Goal: Information Seeking & Learning: Learn about a topic

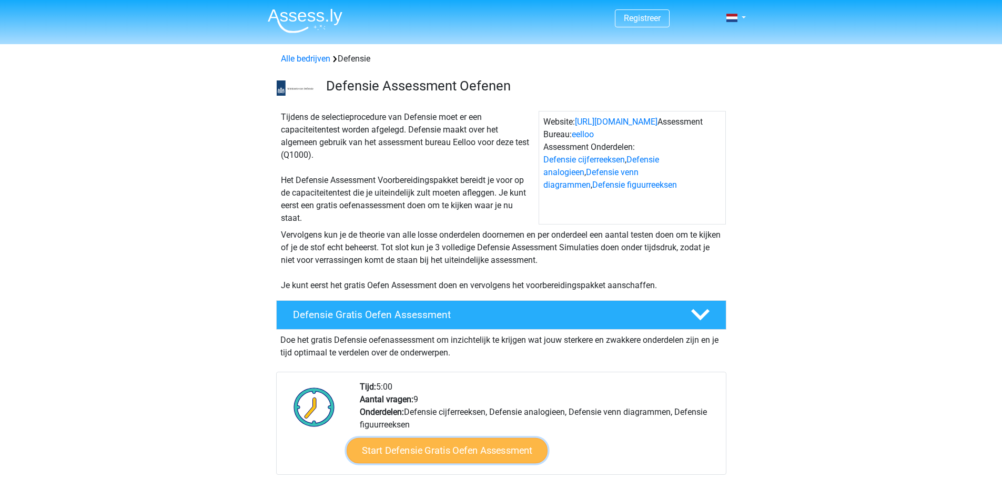
click at [446, 446] on link "Start Defensie Gratis Oefen Assessment" at bounding box center [447, 450] width 201 height 25
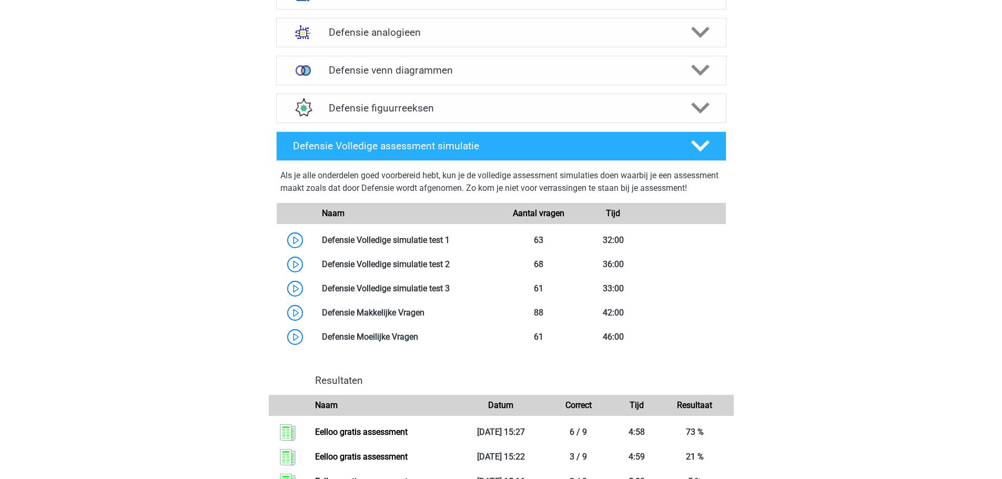
scroll to position [841, 0]
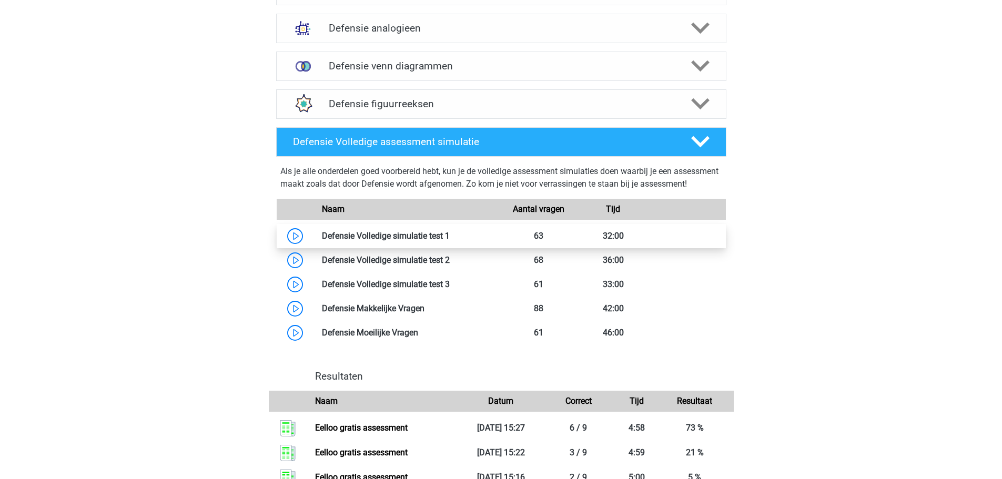
click at [450, 241] on link at bounding box center [450, 236] width 0 height 10
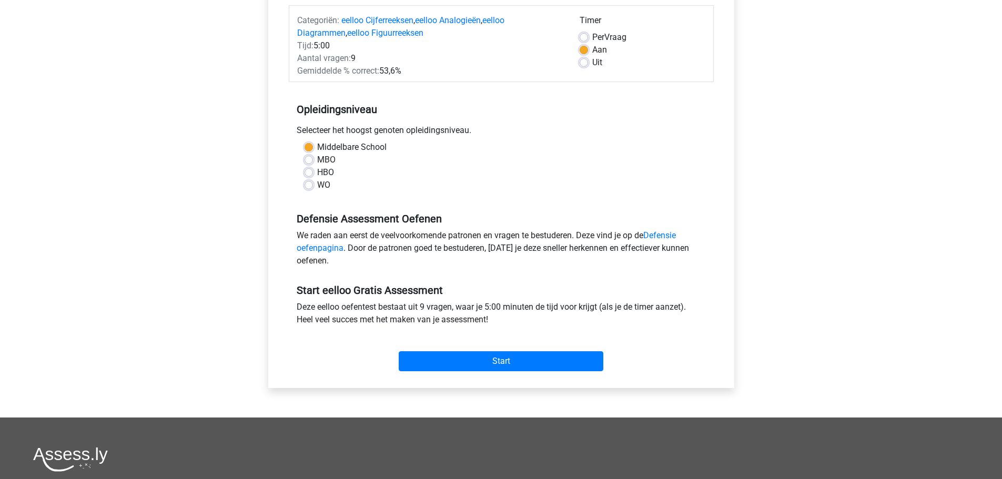
scroll to position [158, 0]
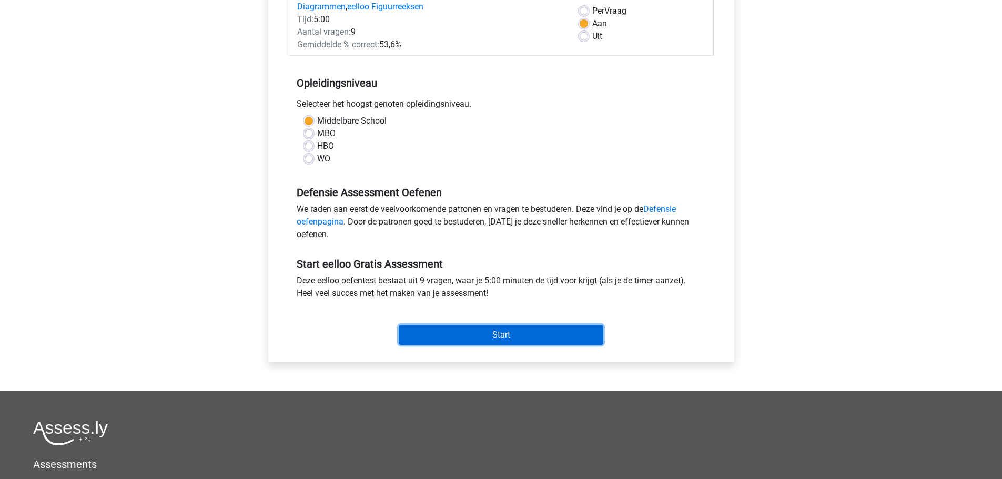
click at [471, 335] on input "Start" at bounding box center [501, 335] width 205 height 20
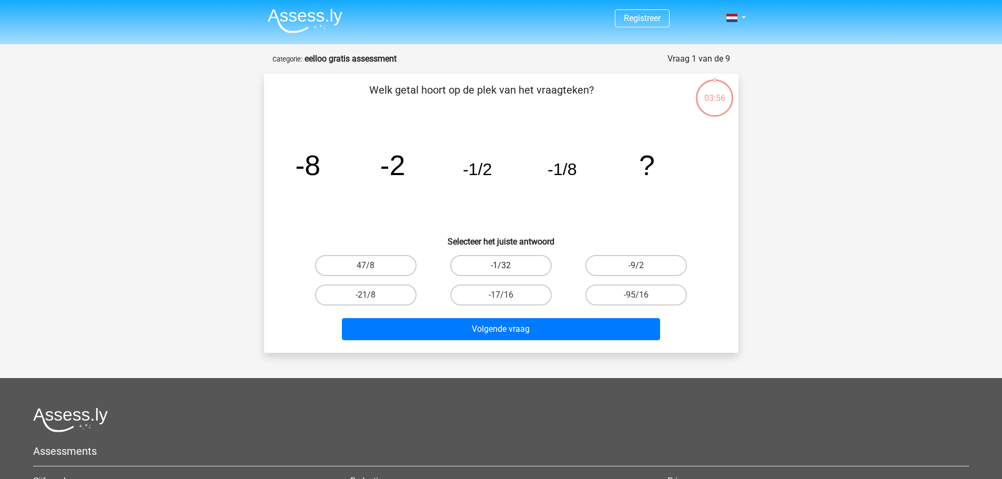
click at [516, 270] on label "-1/32" at bounding box center [500, 265] width 101 height 21
click at [507, 270] on input "-1/32" at bounding box center [504, 269] width 7 height 7
radio input "true"
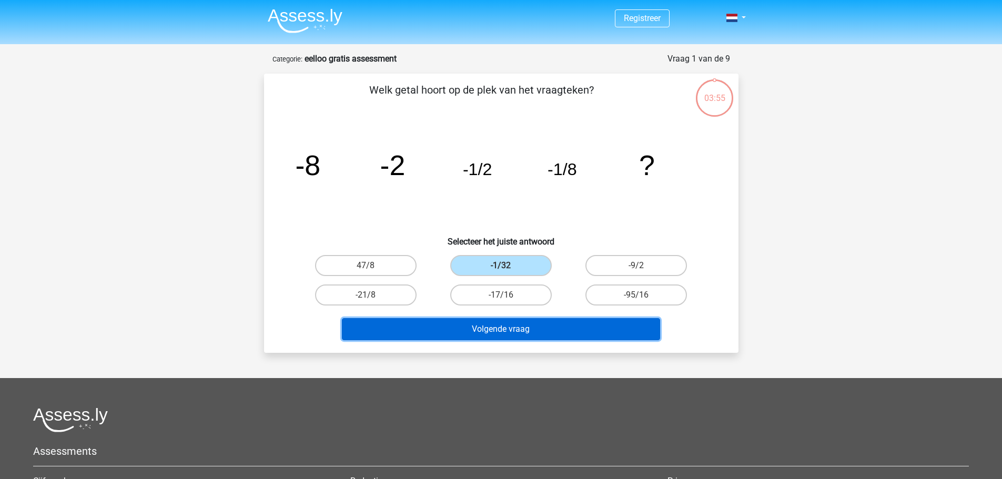
click at [534, 330] on button "Volgende vraag" at bounding box center [501, 329] width 318 height 22
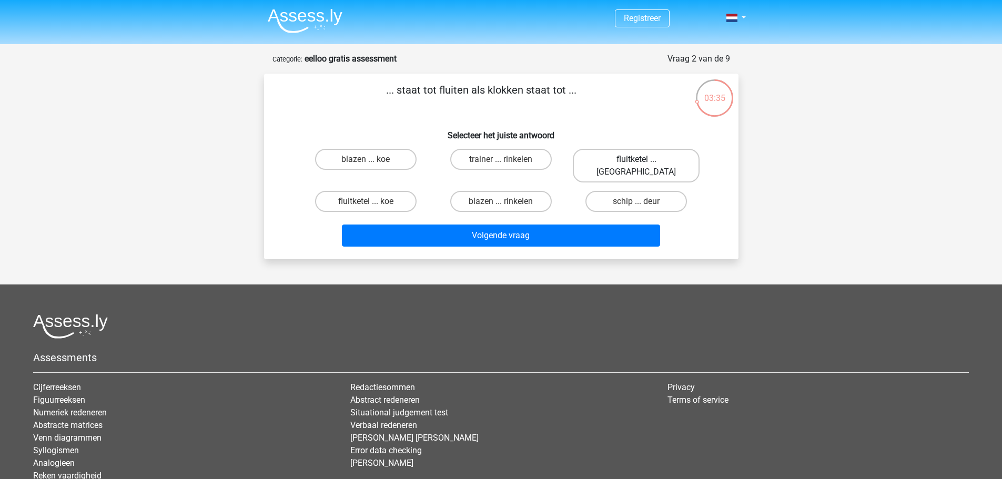
click at [644, 161] on label "fluitketel ... luiden" at bounding box center [636, 166] width 127 height 34
click at [643, 161] on input "fluitketel ... luiden" at bounding box center [639, 162] width 7 height 7
radio input "true"
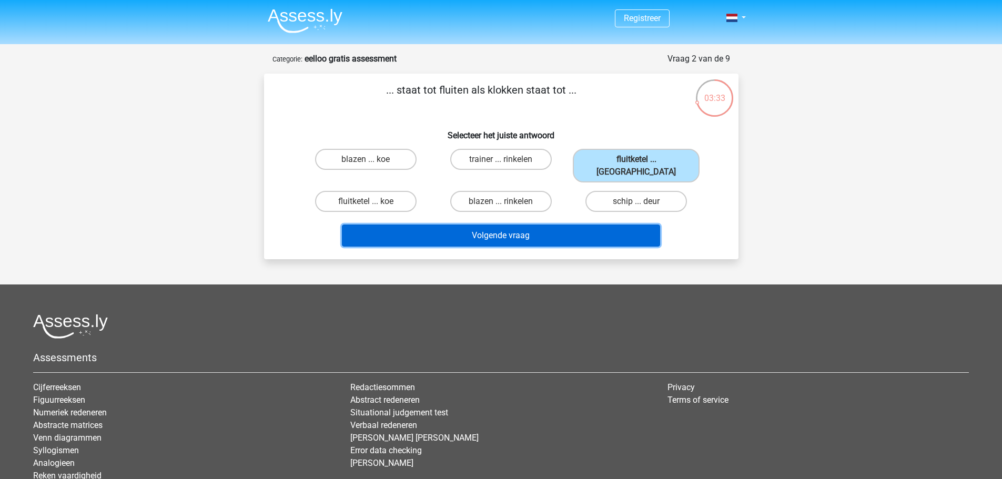
click at [535, 229] on button "Volgende vraag" at bounding box center [501, 236] width 318 height 22
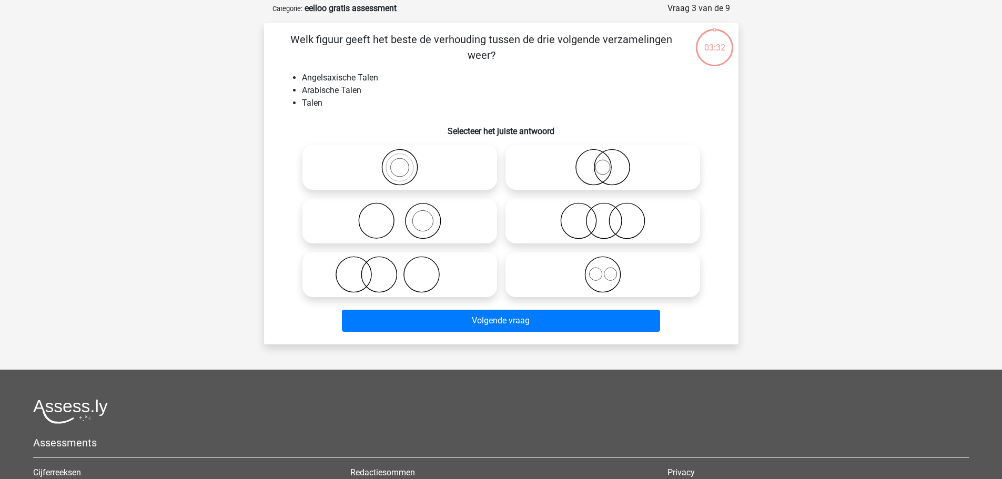
scroll to position [53, 0]
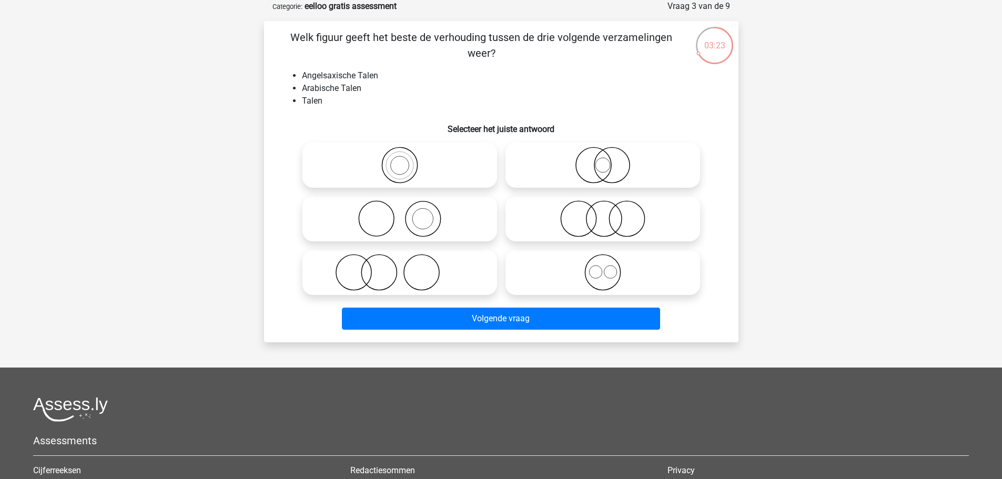
click at [614, 275] on icon at bounding box center [603, 272] width 186 height 37
click at [609, 267] on input "radio" at bounding box center [606, 263] width 7 height 7
radio input "true"
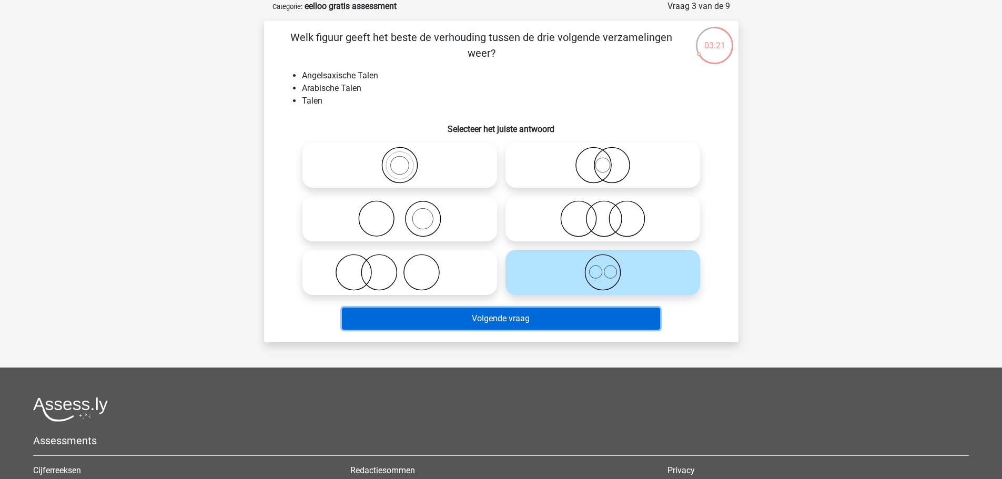
click at [519, 321] on button "Volgende vraag" at bounding box center [501, 319] width 318 height 22
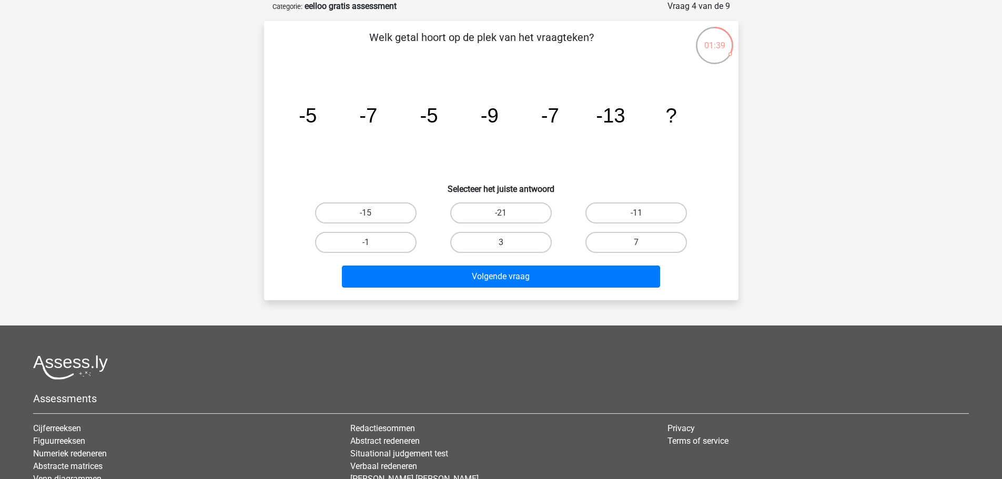
click at [640, 217] on input "-11" at bounding box center [639, 216] width 7 height 7
radio input "true"
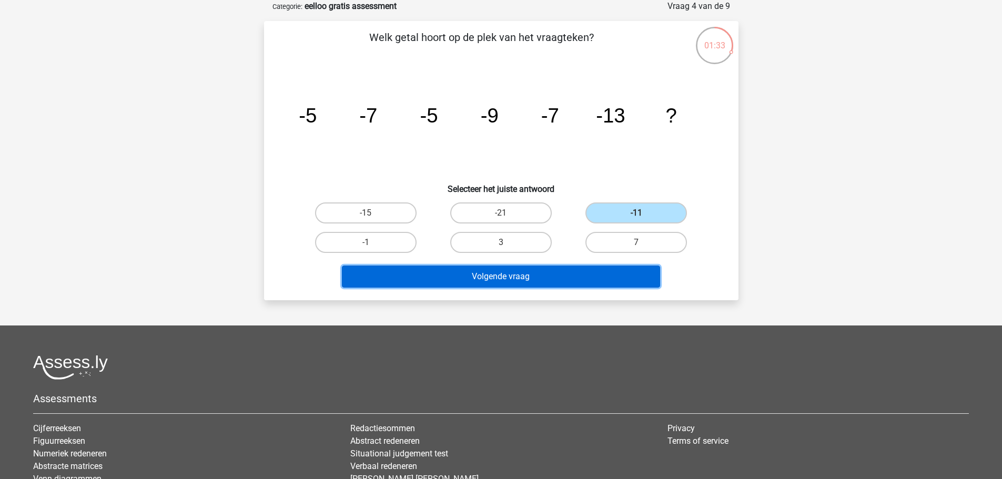
click at [553, 276] on button "Volgende vraag" at bounding box center [501, 277] width 318 height 22
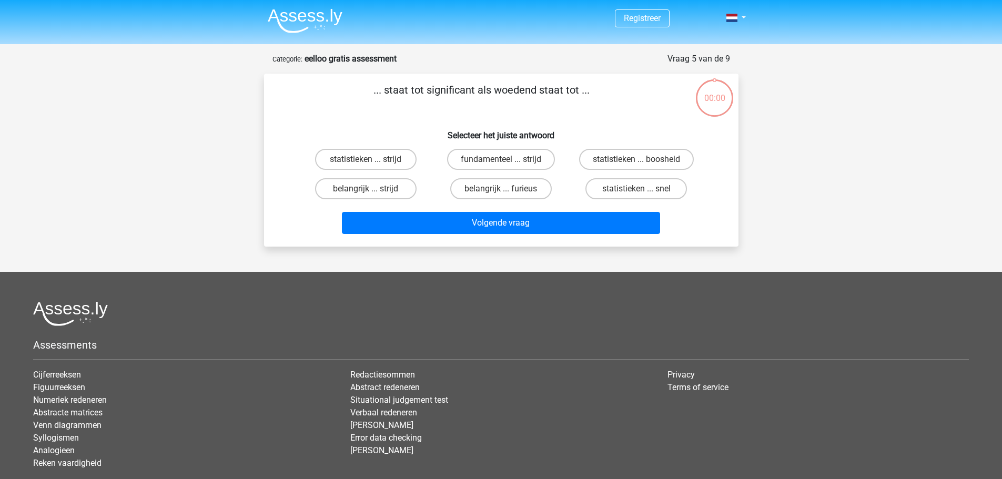
scroll to position [53, 0]
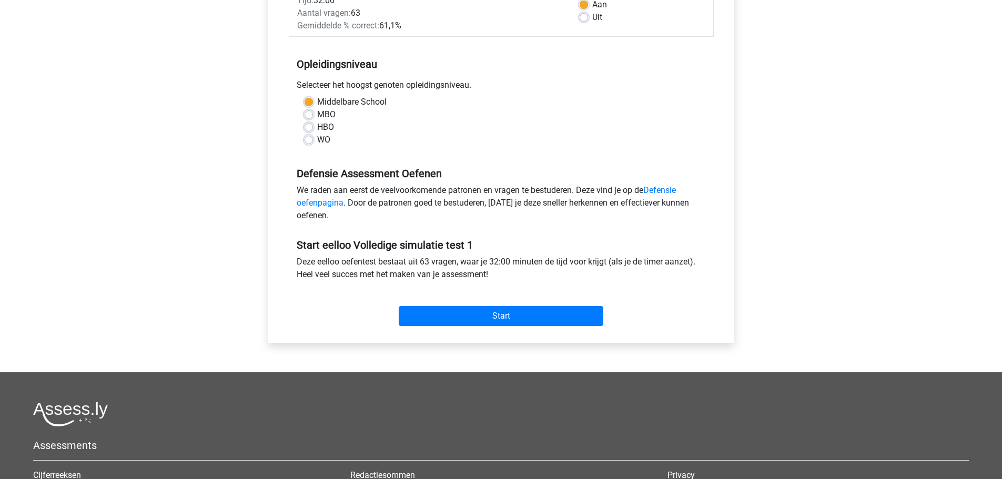
scroll to position [210, 0]
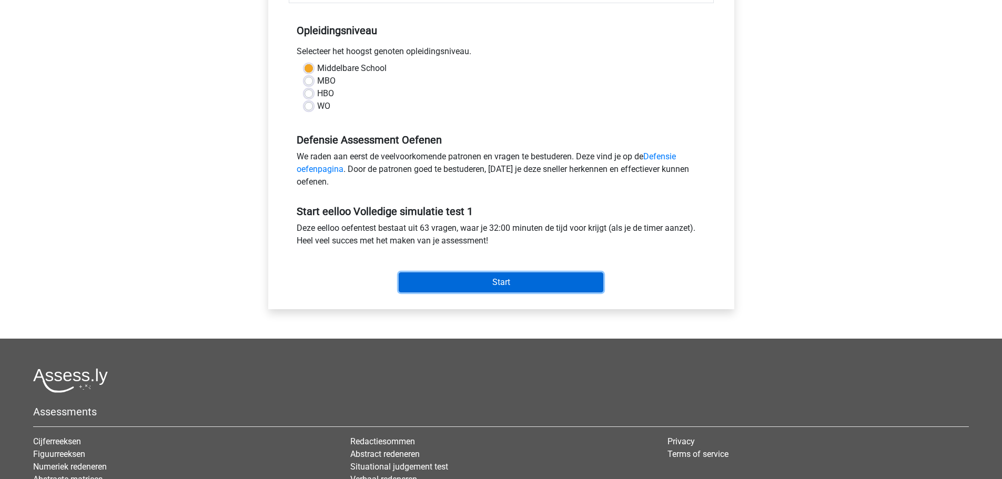
click at [507, 279] on input "Start" at bounding box center [501, 282] width 205 height 20
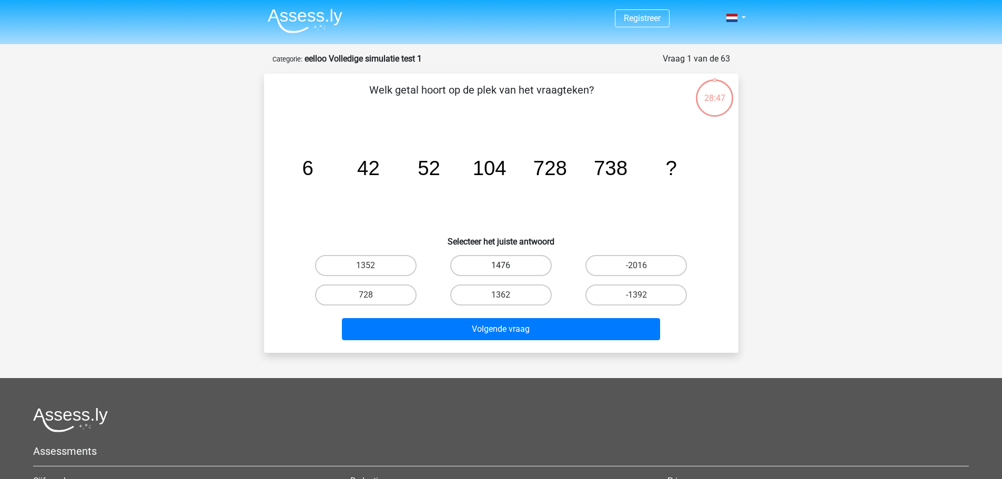
click at [515, 263] on label "1476" at bounding box center [500, 265] width 101 height 21
click at [507, 266] on input "1476" at bounding box center [504, 269] width 7 height 7
radio input "true"
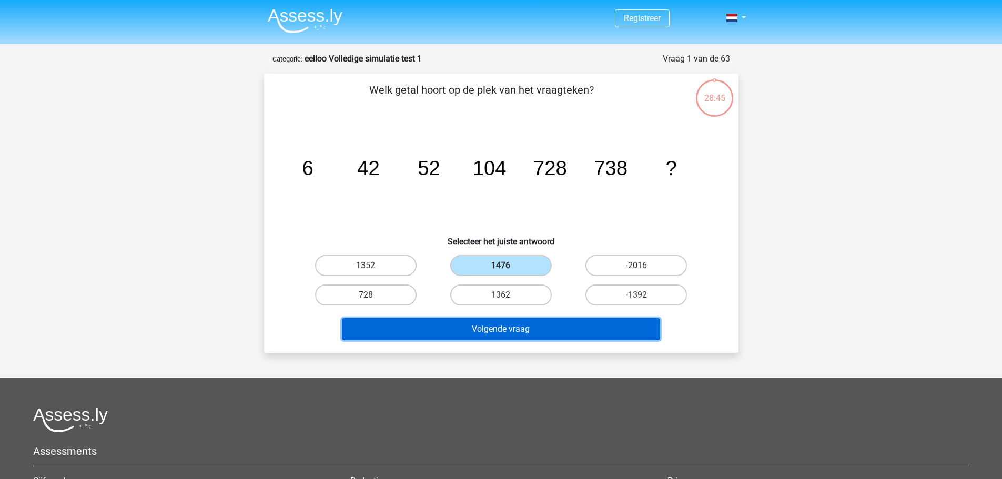
click at [528, 326] on button "Volgende vraag" at bounding box center [501, 329] width 318 height 22
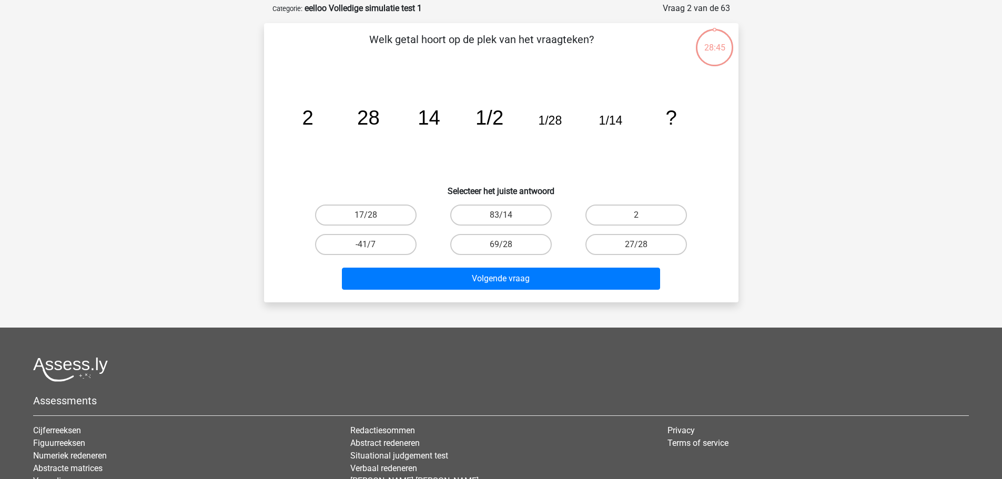
scroll to position [53, 0]
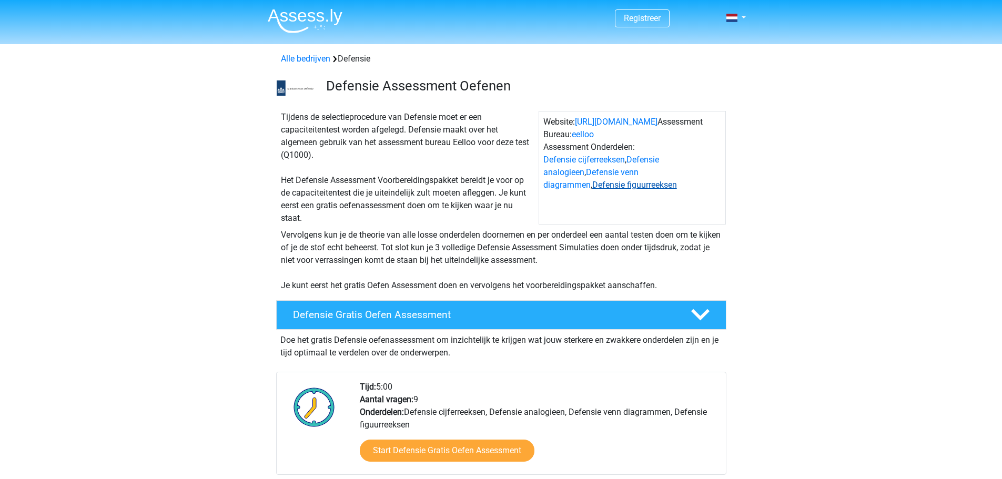
click at [592, 183] on link "Defensie figuurreeksen" at bounding box center [634, 185] width 85 height 10
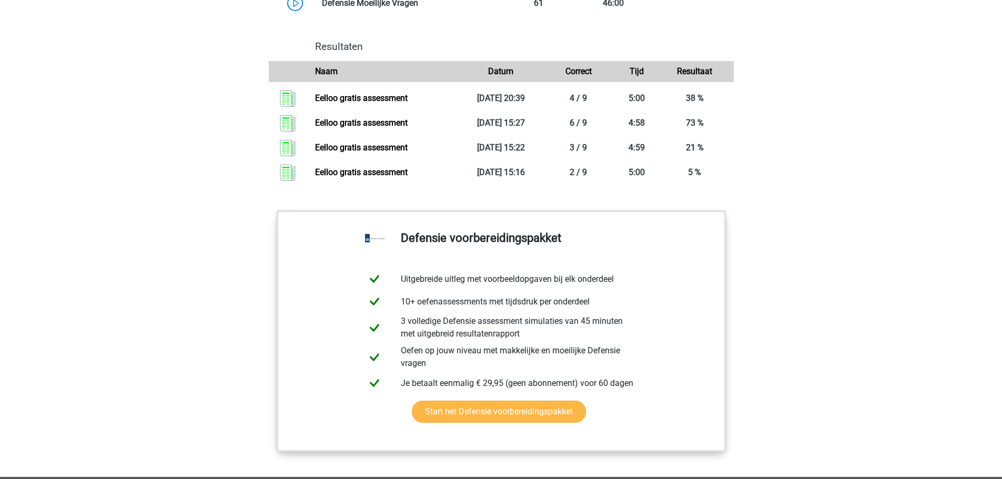
scroll to position [1189, 0]
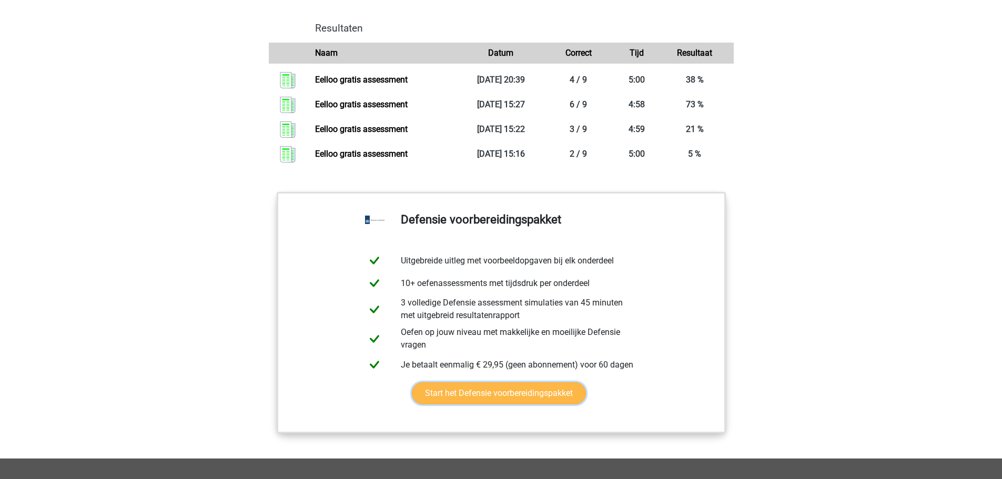
click at [496, 402] on link "Start het Defensie voorbereidingspakket" at bounding box center [499, 393] width 174 height 22
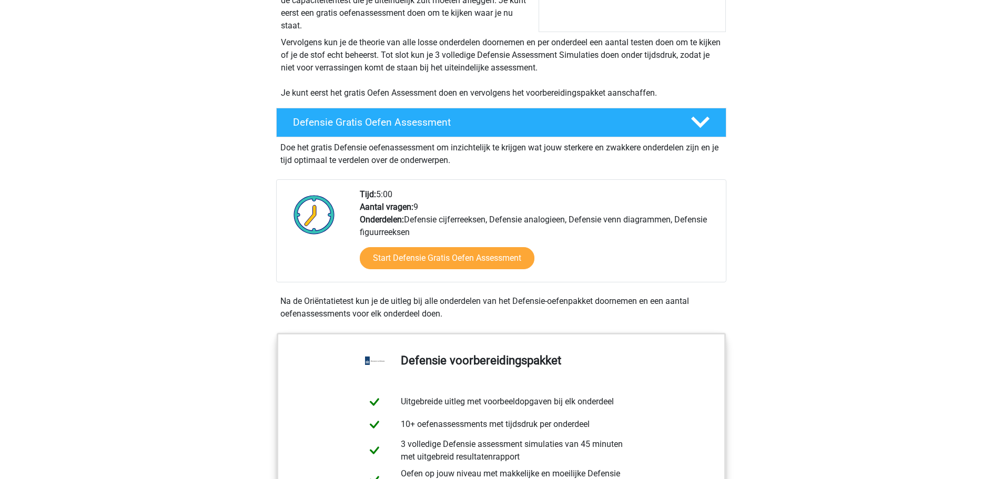
scroll to position [190, 0]
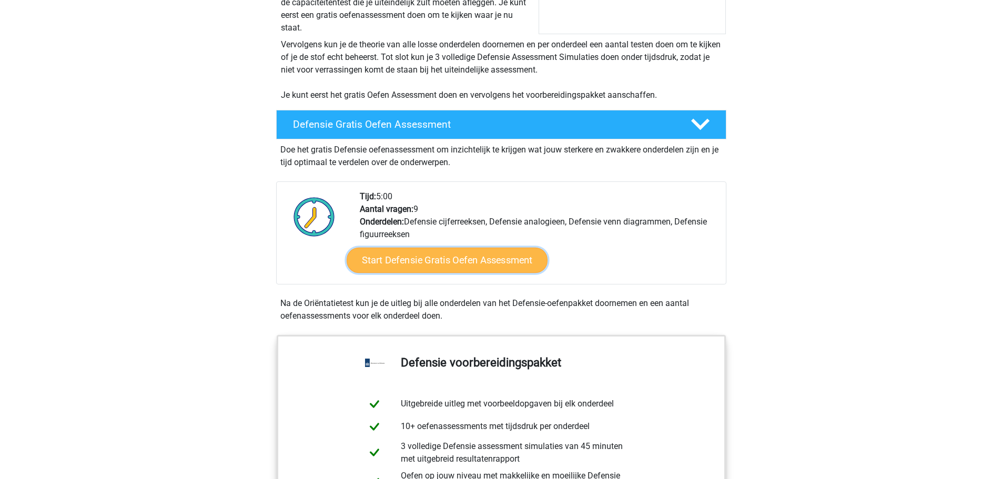
click at [439, 264] on link "Start Defensie Gratis Oefen Assessment" at bounding box center [447, 260] width 201 height 25
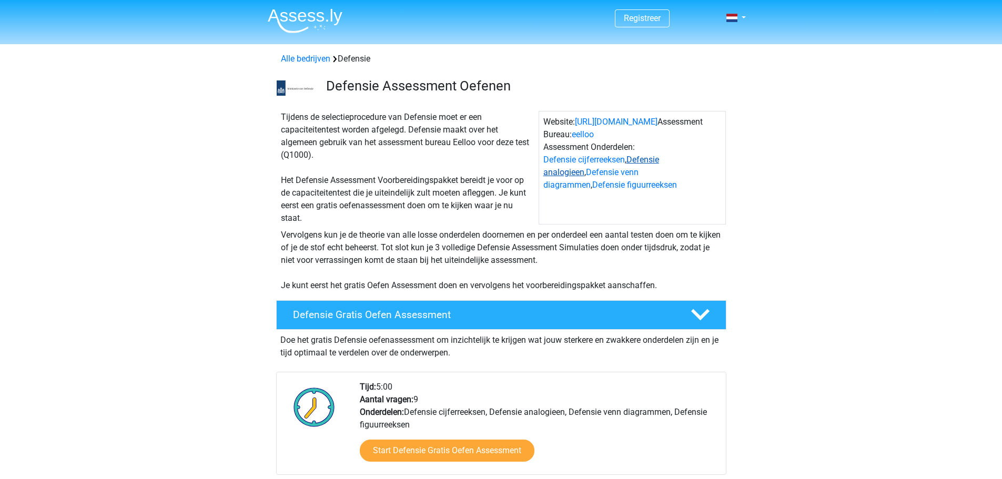
click at [659, 158] on link "Defensie analogieen" at bounding box center [601, 166] width 116 height 23
click at [576, 169] on link "Defensie venn diagrammen" at bounding box center [590, 178] width 95 height 23
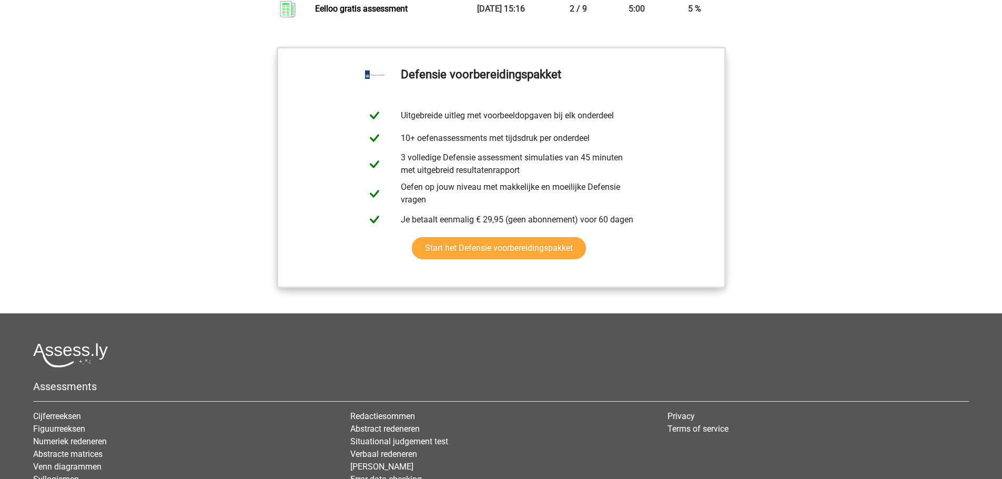
scroll to position [1414, 0]
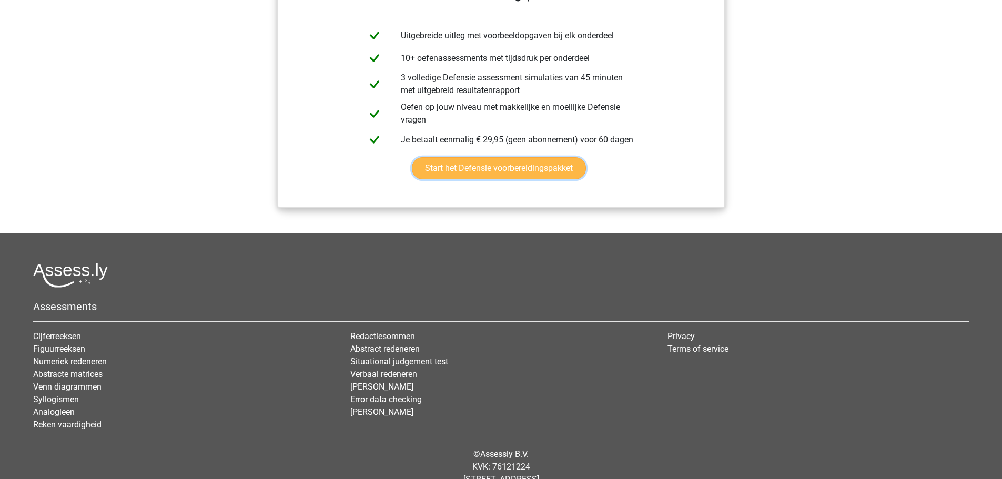
click at [528, 179] on link "Start het Defensie voorbereidingspakket" at bounding box center [499, 168] width 174 height 22
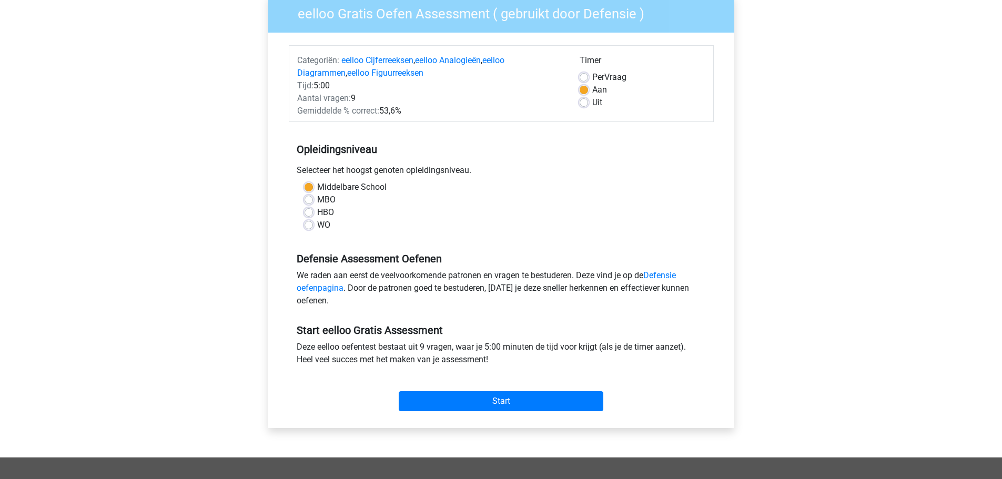
scroll to position [263, 0]
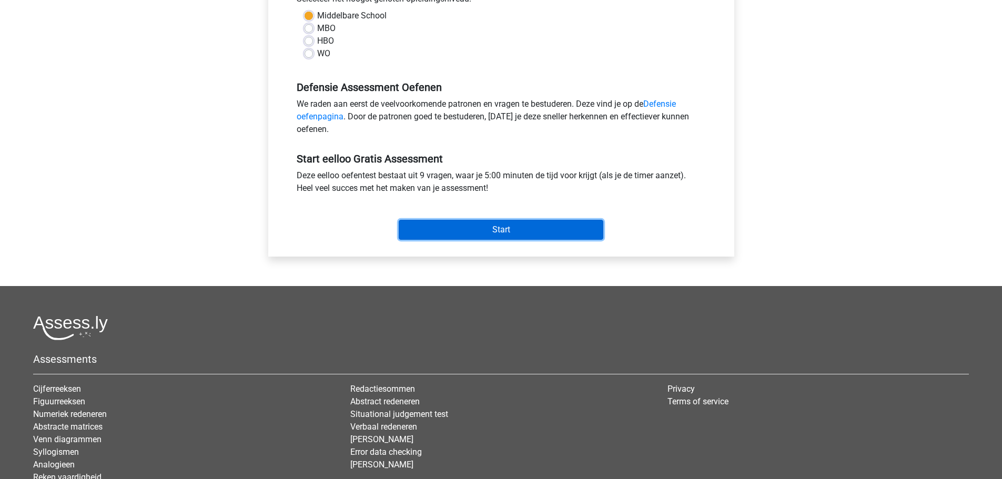
click at [483, 226] on input "Start" at bounding box center [501, 230] width 205 height 20
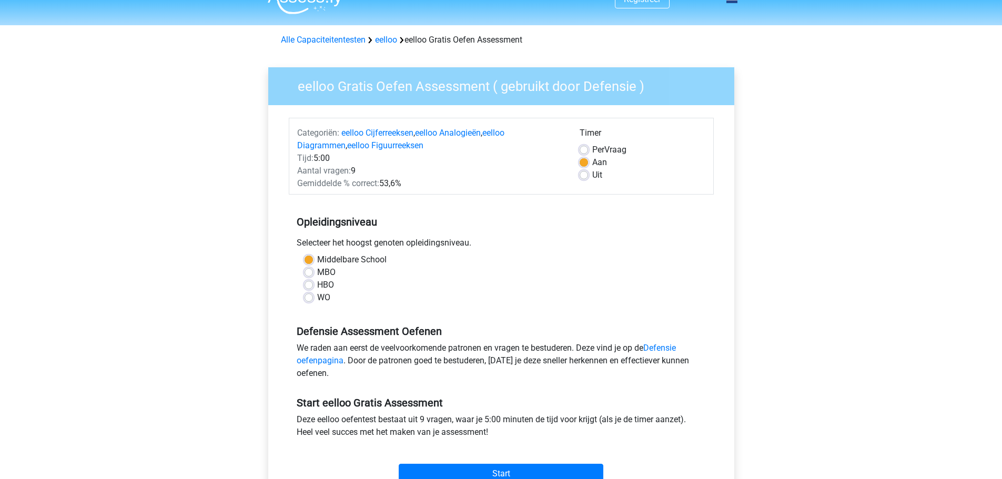
scroll to position [0, 0]
